Goal: Task Accomplishment & Management: Manage account settings

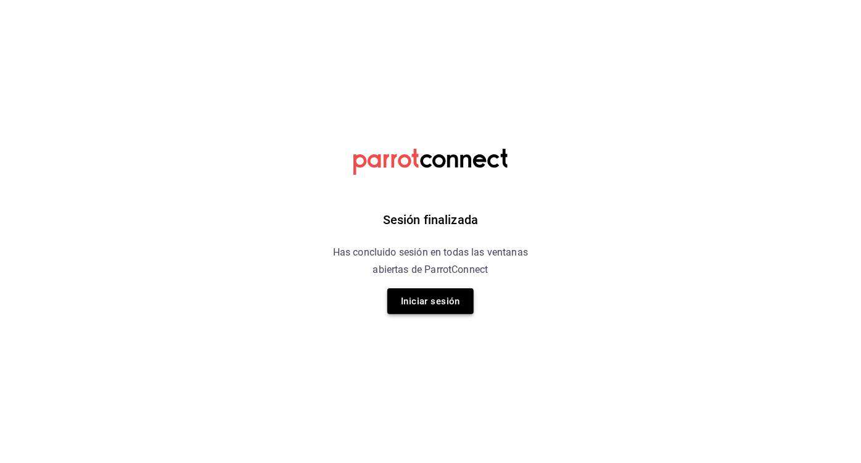
click at [454, 293] on button "Iniciar sesión" at bounding box center [431, 301] width 86 height 26
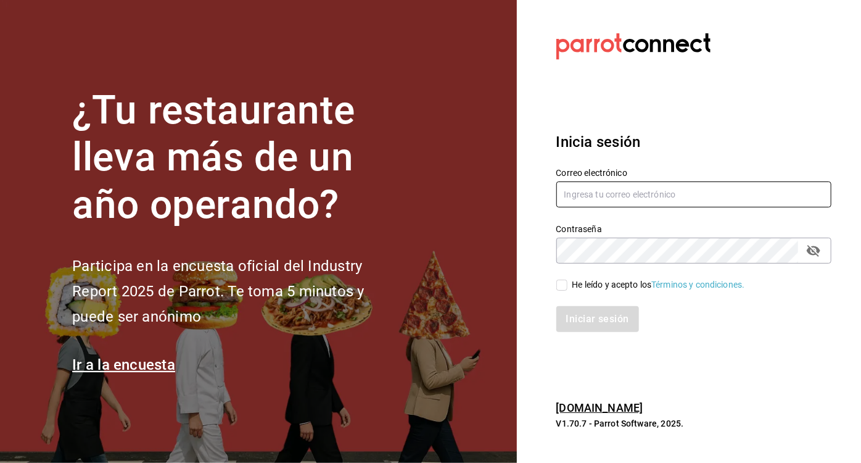
click at [598, 193] on input "text" at bounding box center [695, 194] width 276 height 26
type input "elencuentro@qro.com"
click at [561, 280] on input "He leído y acepto los Términos y condiciones." at bounding box center [562, 285] width 11 height 11
checkbox input "true"
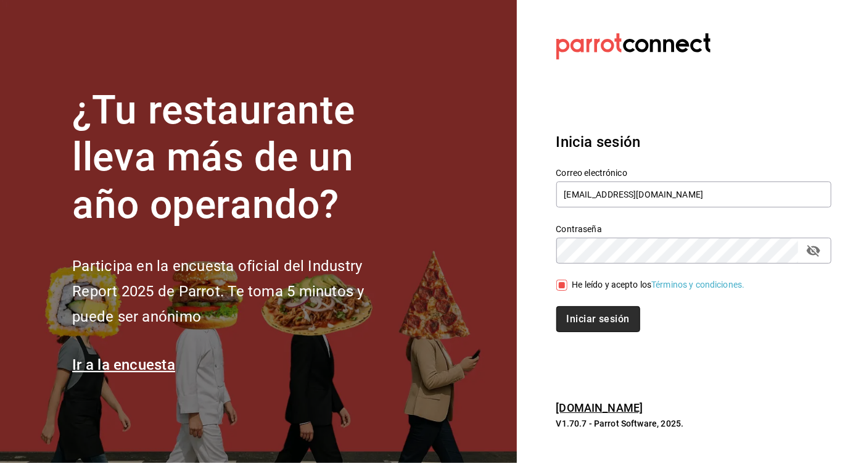
click at [583, 308] on button "Iniciar sesión" at bounding box center [599, 319] width 84 height 26
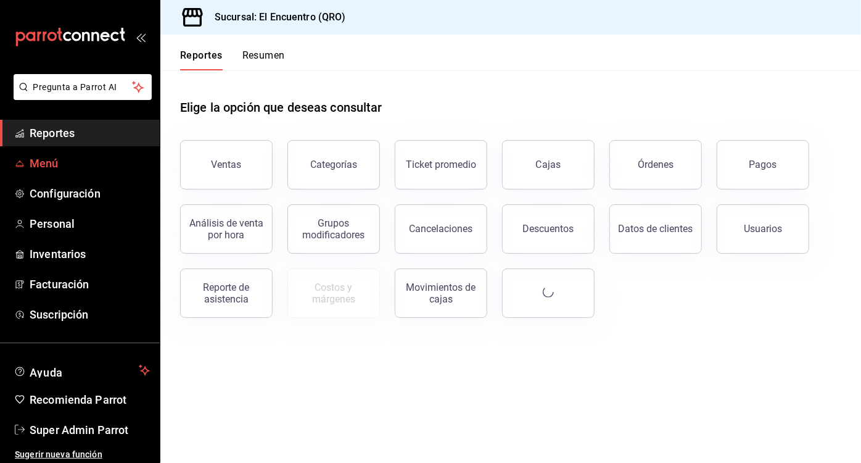
click at [48, 157] on span "Menú" at bounding box center [90, 163] width 120 height 17
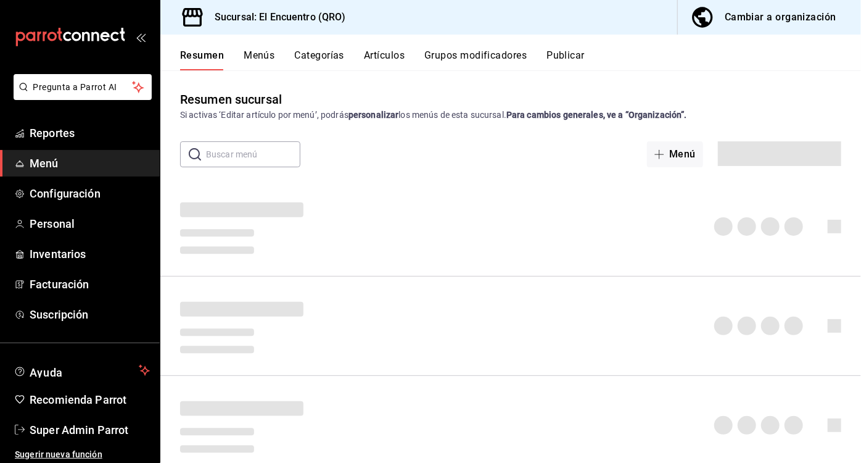
click at [258, 52] on button "Menús" at bounding box center [259, 59] width 31 height 21
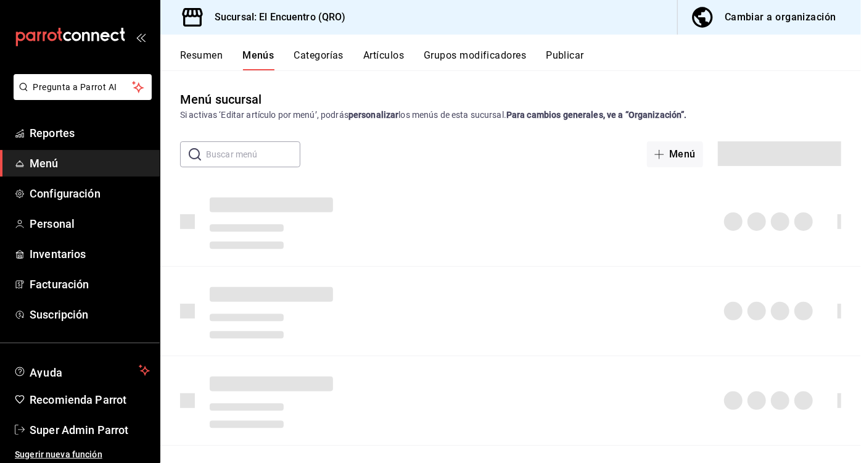
click at [770, 20] on div "Cambiar a organización" at bounding box center [781, 17] width 112 height 17
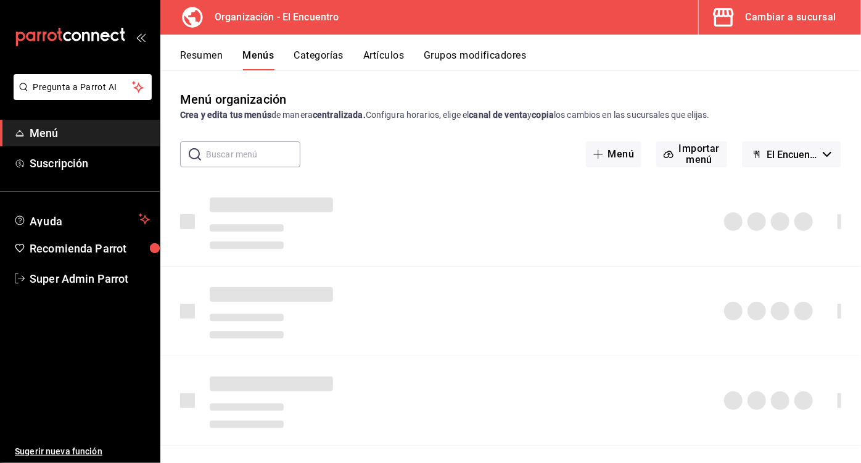
click at [404, 46] on div "Resumen Menús Categorías Artículos Grupos modificadores" at bounding box center [510, 53] width 701 height 36
click at [385, 59] on button "Artículos" at bounding box center [383, 59] width 41 height 21
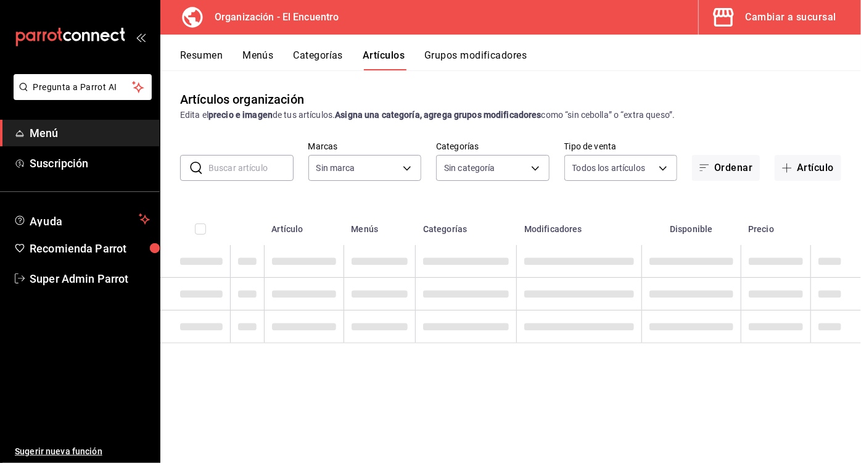
type input "0b1a2f0c-da60-49bb-812d-bcbe1c73feb7"
click at [223, 176] on input "text" at bounding box center [251, 168] width 85 height 25
type input "ham"
type input "97062678-26ed-499e-b5be-53d1f7742748,c8a887c7-9552-4ebd-98ef-1eaa07865e5c,888cb…"
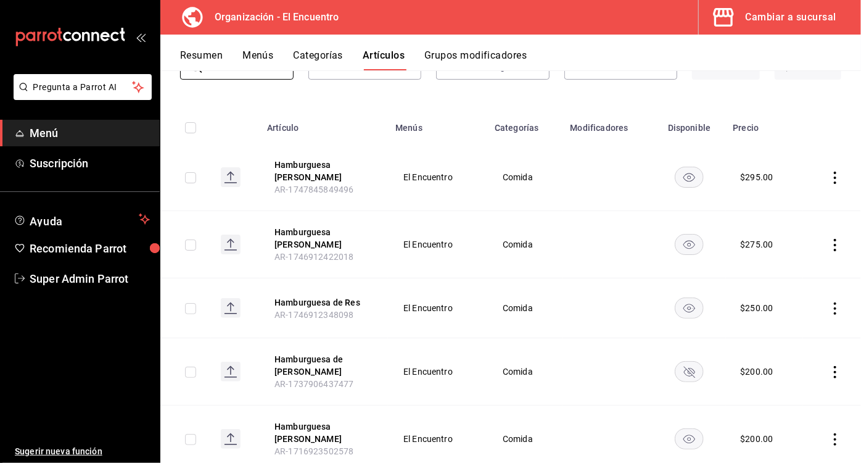
scroll to position [102, 0]
type input "hambur"
click at [312, 352] on button "Hamburguesa de [PERSON_NAME]" at bounding box center [324, 364] width 99 height 25
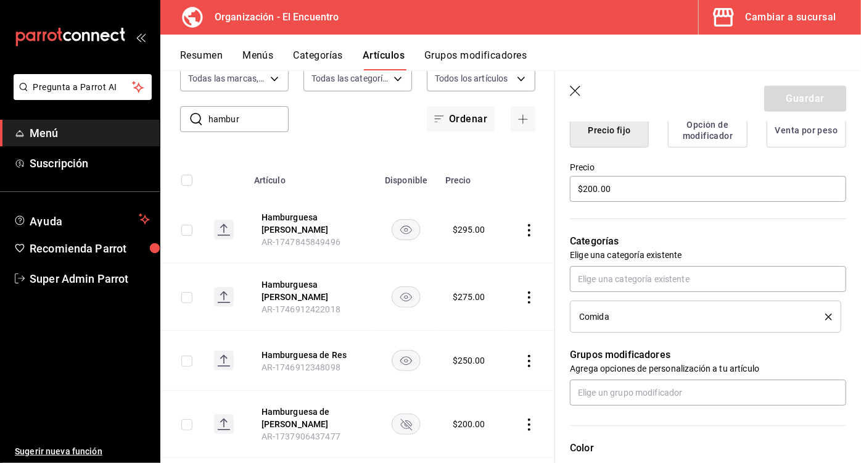
scroll to position [362, 0]
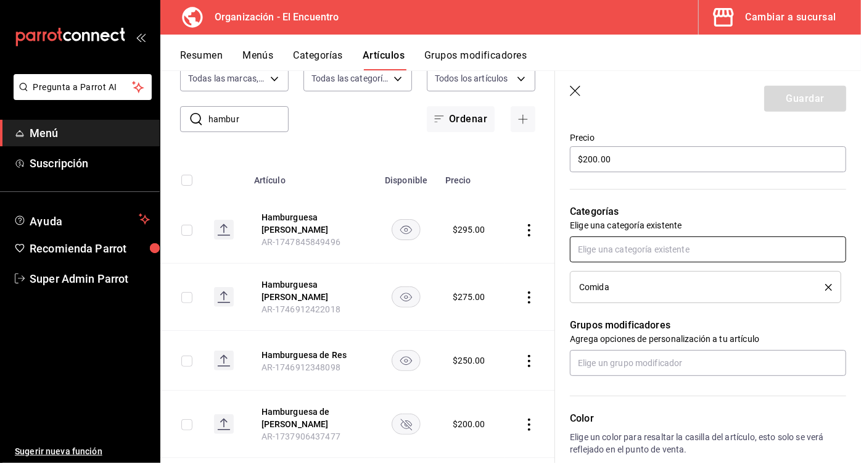
click at [670, 250] on input "text" at bounding box center [708, 249] width 276 height 26
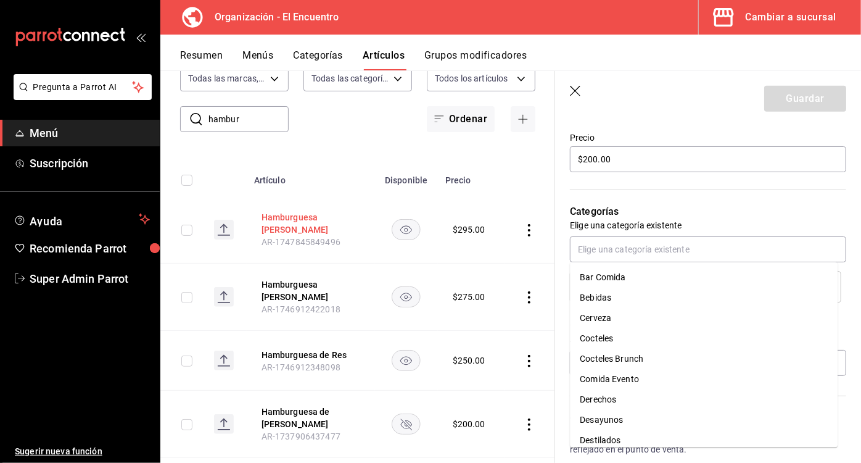
click at [301, 218] on button "Hamburguesa [PERSON_NAME]" at bounding box center [311, 223] width 99 height 25
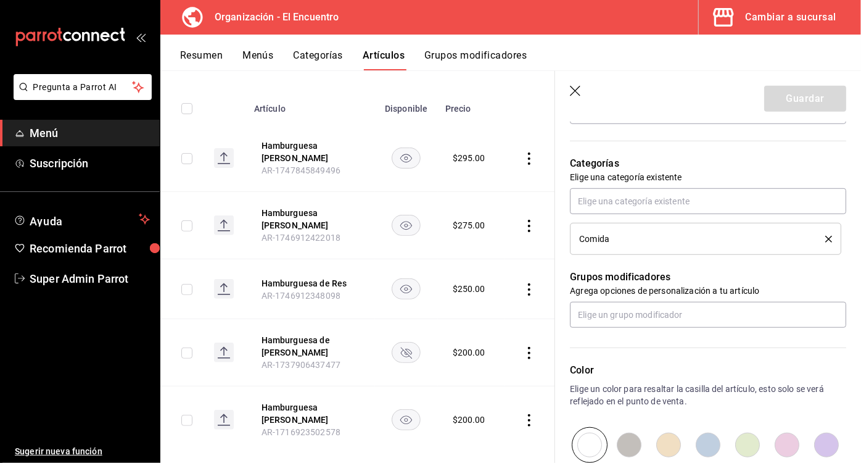
scroll to position [186, 0]
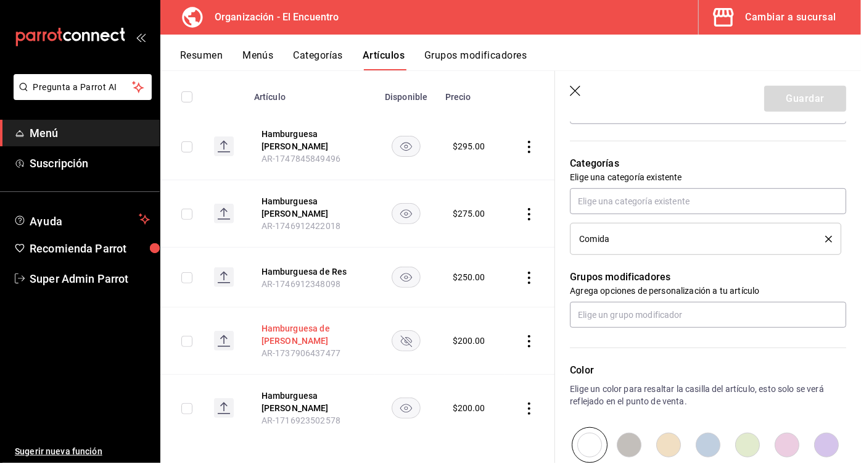
click at [274, 322] on button "Hamburguesa de [PERSON_NAME]" at bounding box center [311, 334] width 99 height 25
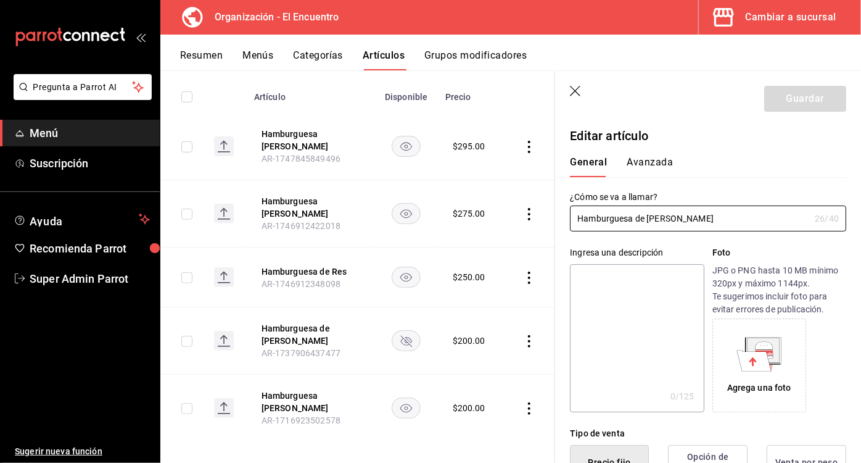
click at [403, 336] on icon "availability-product" at bounding box center [406, 341] width 11 height 11
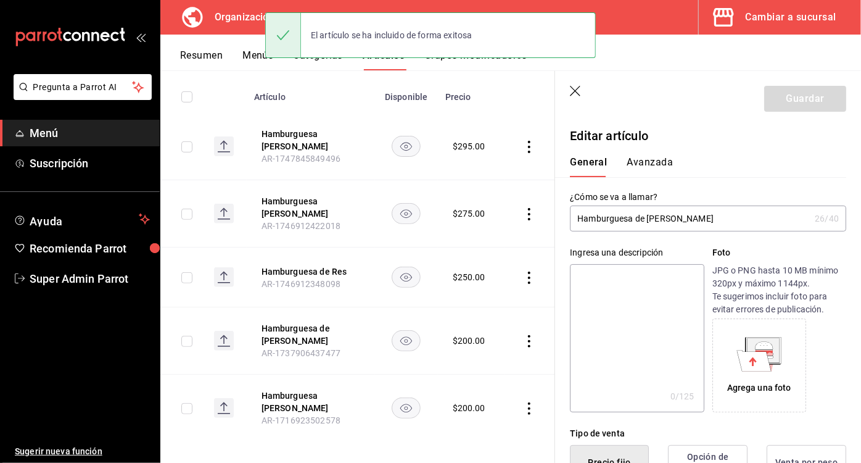
click at [574, 95] on icon "button" at bounding box center [576, 92] width 12 height 12
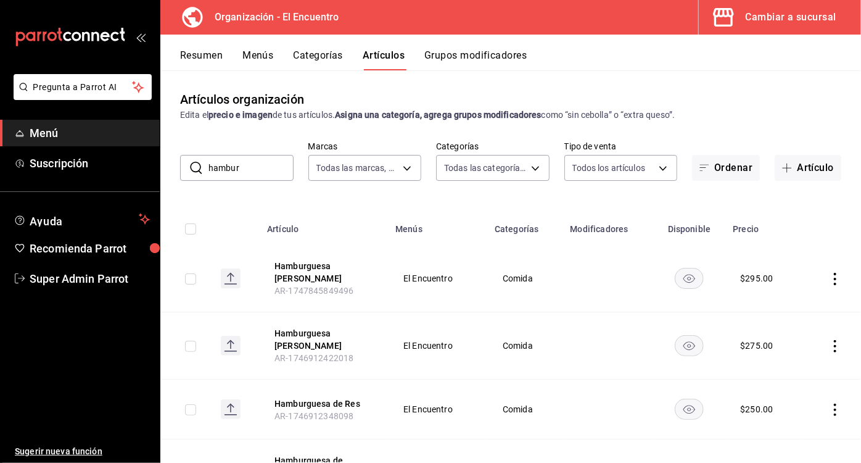
click at [272, 56] on button "Menús" at bounding box center [258, 59] width 31 height 21
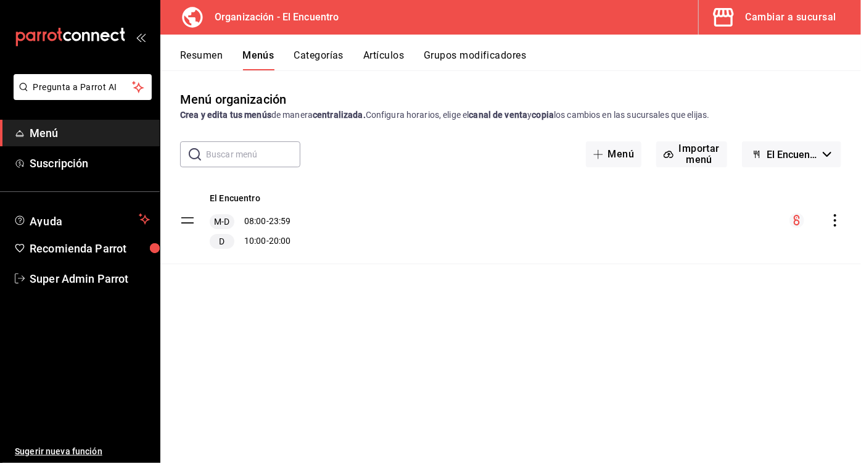
click at [839, 225] on icon "actions" at bounding box center [835, 220] width 12 height 12
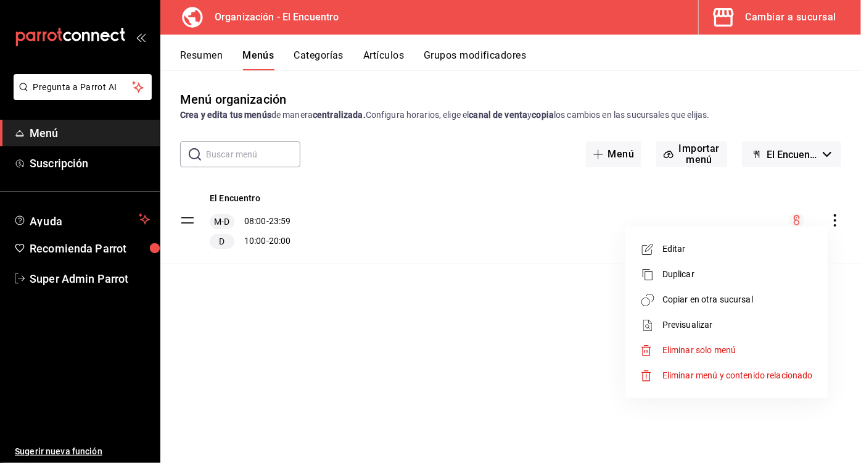
click at [729, 307] on li "Copiar en otra sucursal" at bounding box center [727, 299] width 193 height 25
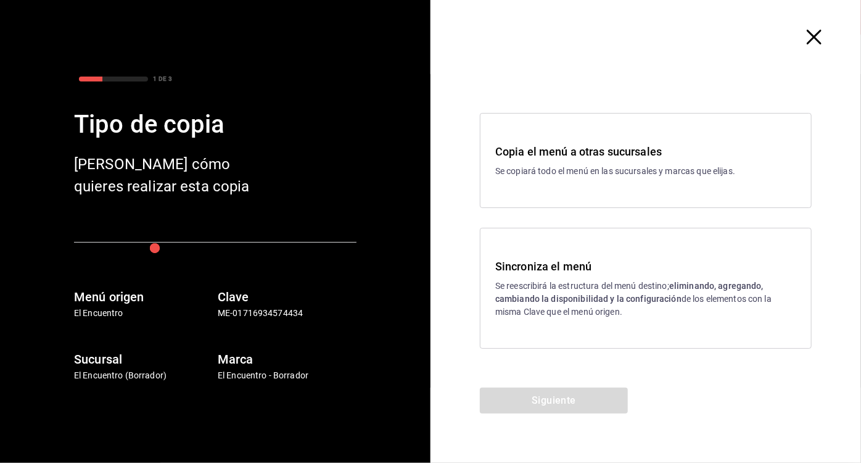
click at [558, 288] on p "Se reescribirá la estructura del menú destino; eliminando, agregando, cambiando…" at bounding box center [646, 299] width 301 height 39
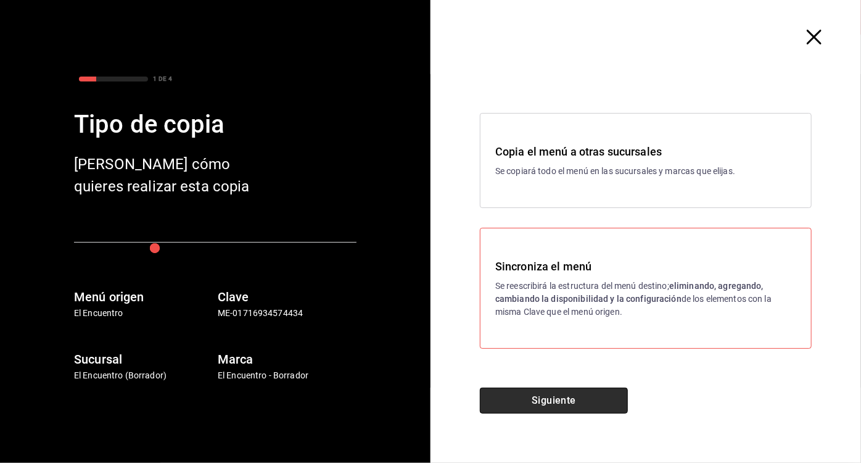
click at [558, 399] on button "Siguiente" at bounding box center [554, 401] width 148 height 26
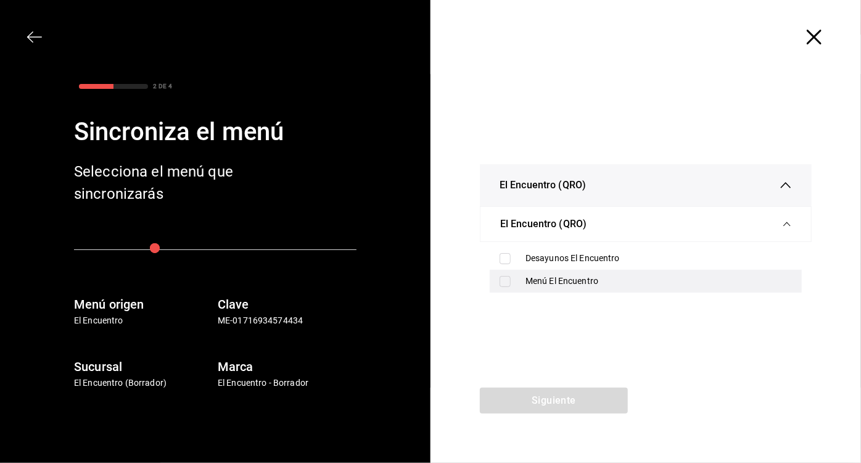
click at [504, 284] on input "checkbox" at bounding box center [505, 281] width 11 height 11
checkbox input "true"
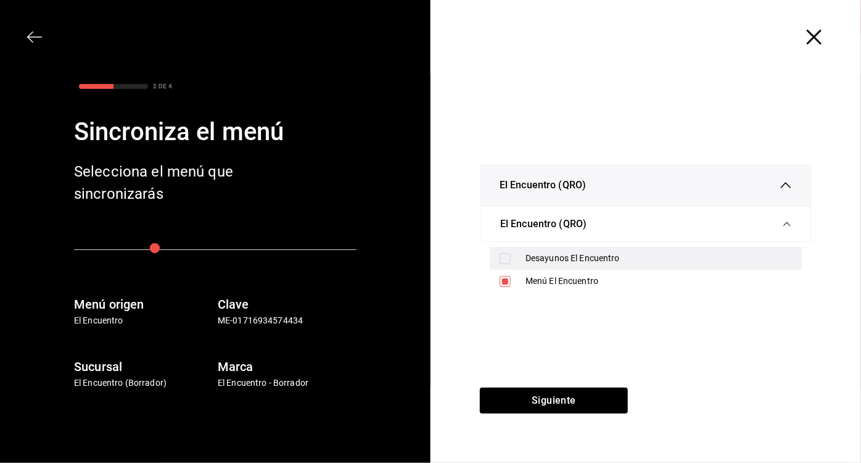
click at [504, 257] on input "checkbox" at bounding box center [505, 258] width 11 height 11
checkbox input "true"
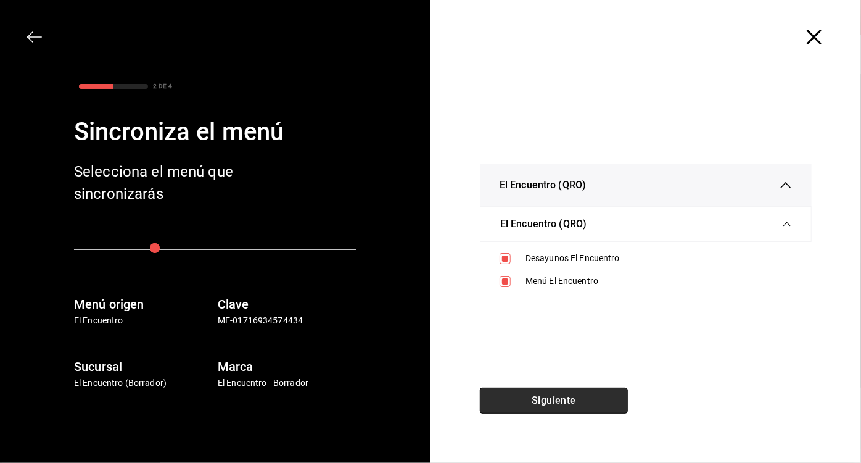
click at [543, 393] on button "Siguiente" at bounding box center [554, 401] width 148 height 26
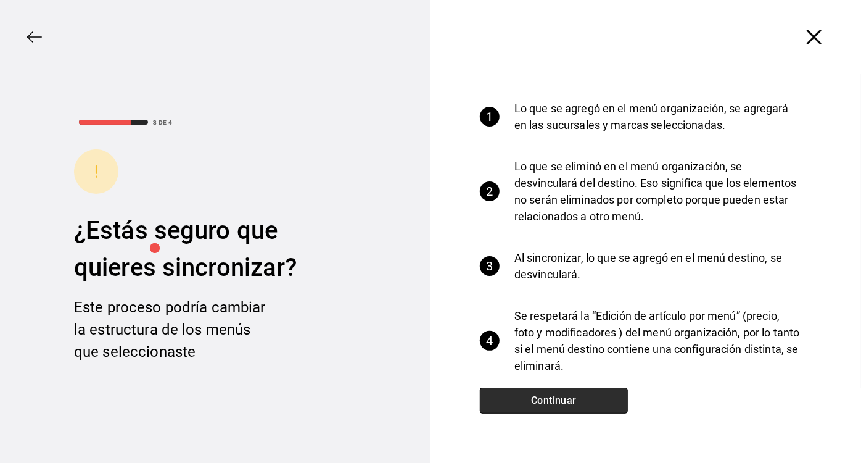
click at [548, 399] on button "Continuar" at bounding box center [554, 401] width 148 height 26
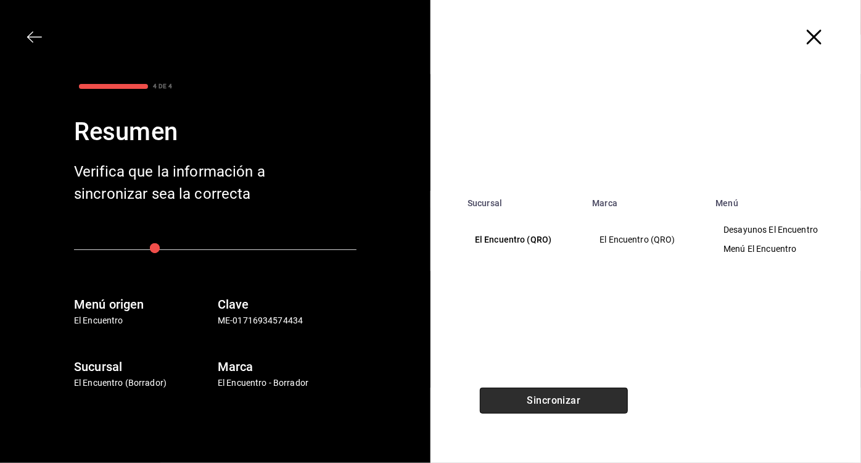
click at [548, 399] on button "Sincronizar" at bounding box center [554, 401] width 148 height 26
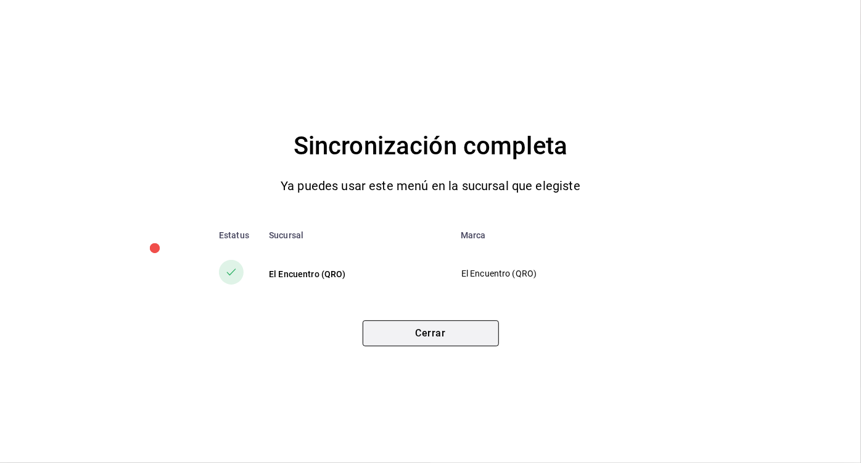
click at [478, 338] on button "Cerrar" at bounding box center [431, 333] width 136 height 26
